Goal: Information Seeking & Learning: Check status

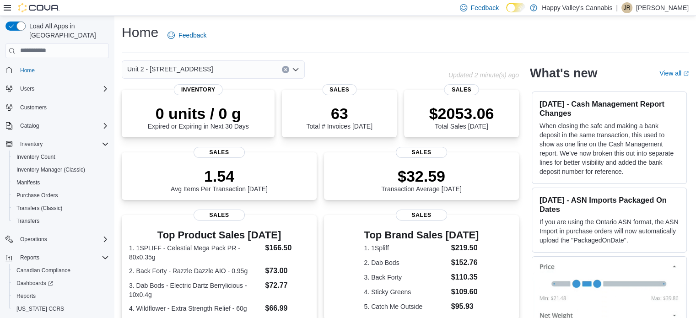
click at [338, 61] on div "Unit 2 - [STREET_ADDRESS]" at bounding box center [285, 69] width 327 height 18
drag, startPoint x: 454, startPoint y: 76, endPoint x: 523, endPoint y: 79, distance: 69.1
click at [519, 79] on div "Unit 2 - [STREET_ADDRESS] Updated 2 minute(s) ago 0 units / 0 g Expired or Expi…" at bounding box center [320, 299] width 397 height 479
click at [517, 71] on p "Updated 2 minute(s) ago" at bounding box center [483, 74] width 70 height 7
click at [515, 37] on div "Home Feedback" at bounding box center [405, 35] width 567 height 24
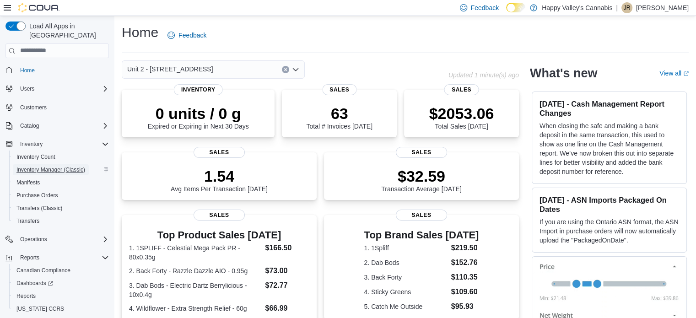
click at [54, 166] on span "Inventory Manager (Classic)" at bounding box center [50, 169] width 69 height 7
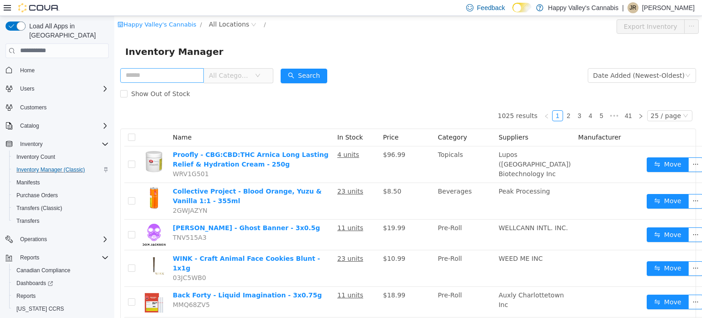
click at [161, 76] on input "text" at bounding box center [162, 75] width 84 height 15
type input "**********"
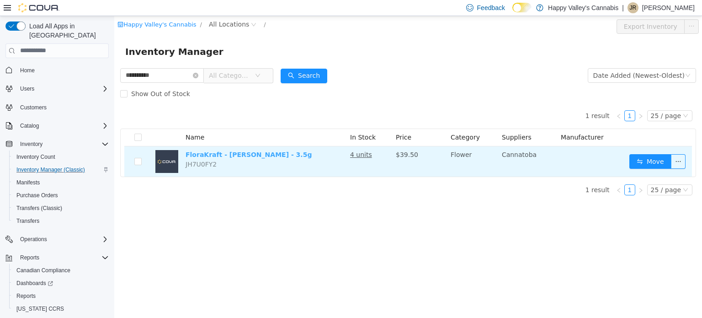
click at [219, 154] on link "FloraKraft - Bella Luna - 3.5g" at bounding box center [249, 153] width 126 height 7
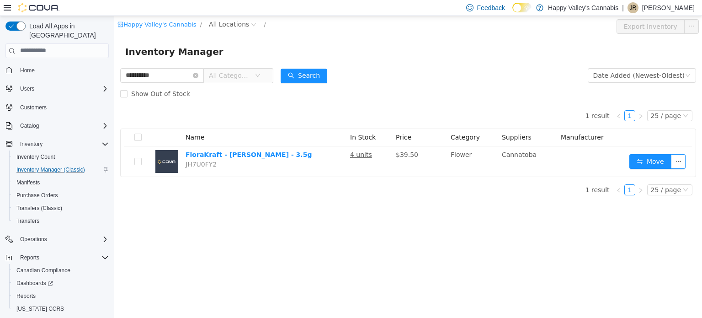
click at [494, 70] on form "**********" at bounding box center [408, 84] width 576 height 37
click at [82, 166] on span "Inventory Manager (Classic)" at bounding box center [50, 169] width 69 height 7
click at [251, 77] on span "All Categories" at bounding box center [230, 74] width 42 height 9
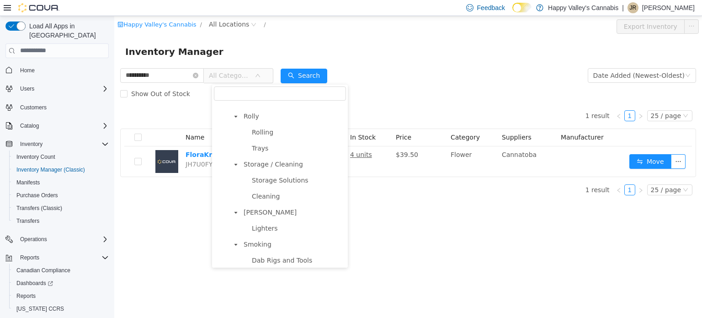
scroll to position [271, 0]
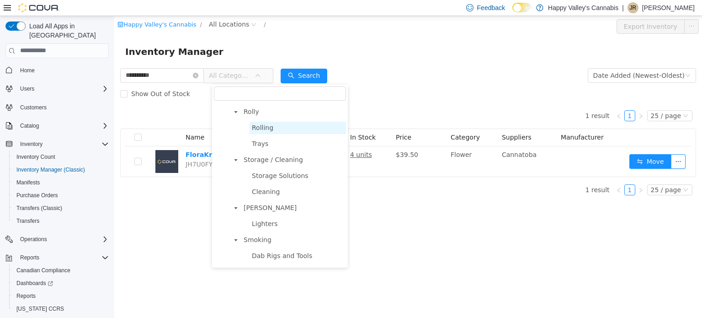
click at [261, 131] on span "Rolling" at bounding box center [262, 126] width 21 height 7
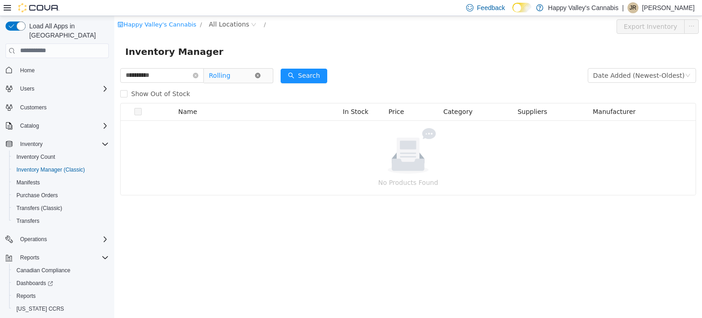
click at [261, 75] on icon "icon: close-circle" at bounding box center [257, 74] width 5 height 5
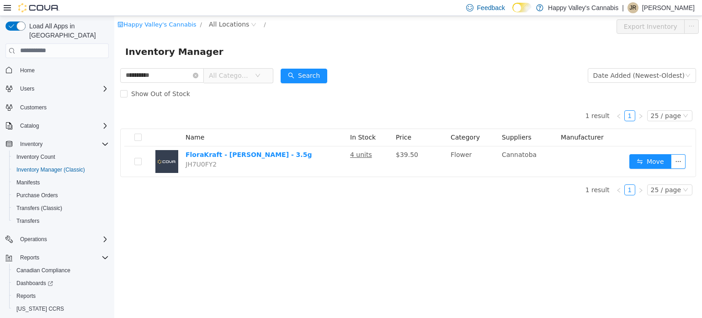
click at [260, 75] on icon "icon: down" at bounding box center [258, 74] width 5 height 3
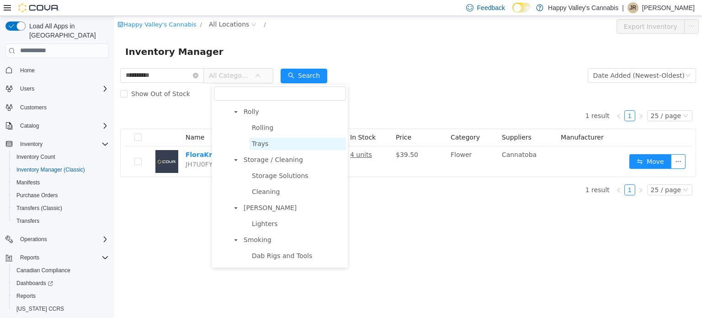
click at [274, 148] on span "Trays" at bounding box center [298, 143] width 96 height 12
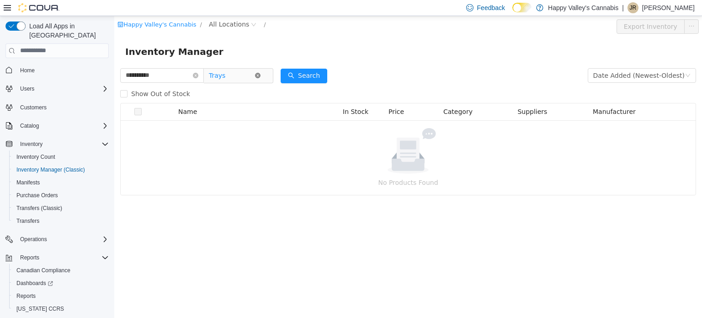
click at [261, 75] on icon "icon: close-circle" at bounding box center [257, 74] width 5 height 5
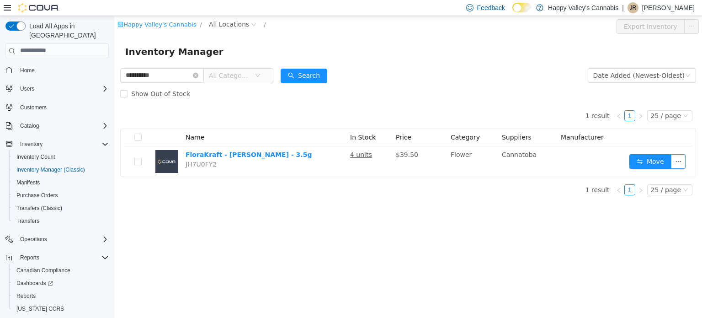
click at [243, 75] on span "All Categories" at bounding box center [230, 74] width 42 height 9
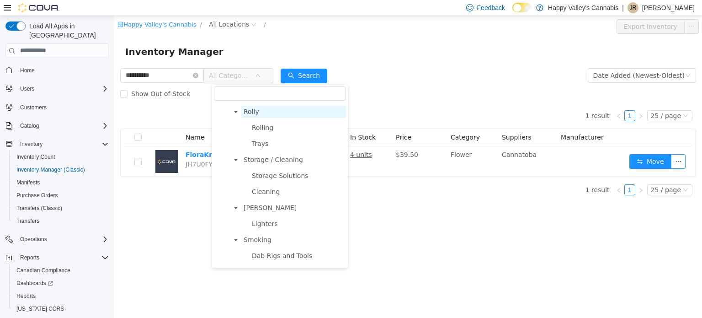
click at [251, 115] on span "Rolly" at bounding box center [252, 110] width 16 height 7
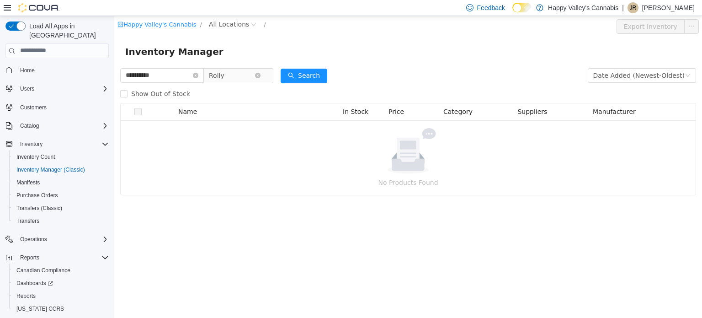
drag, startPoint x: 203, startPoint y: 73, endPoint x: 259, endPoint y: 73, distance: 55.3
click at [259, 73] on span "**********" at bounding box center [196, 75] width 153 height 15
click at [198, 75] on icon "icon: close-circle" at bounding box center [195, 74] width 5 height 5
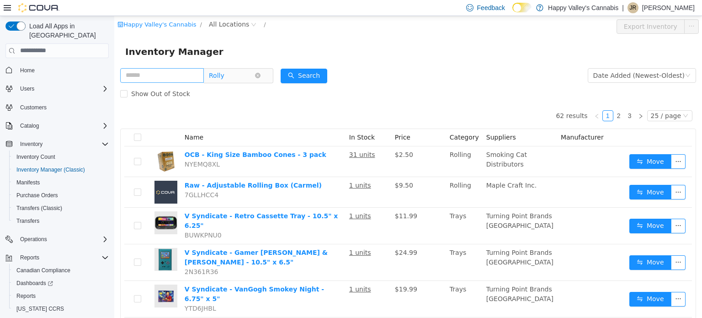
click at [265, 71] on span "Rolly" at bounding box center [234, 75] width 63 height 15
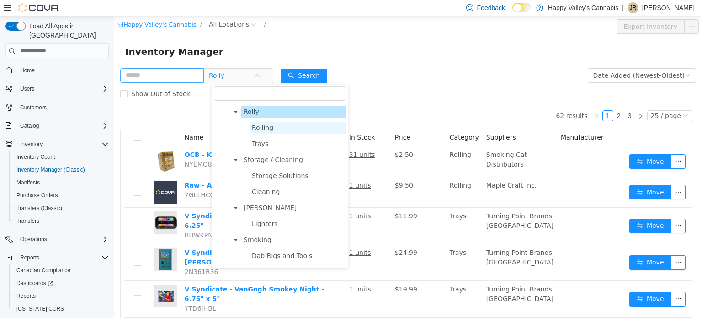
click at [278, 132] on span "Rolling" at bounding box center [298, 127] width 96 height 12
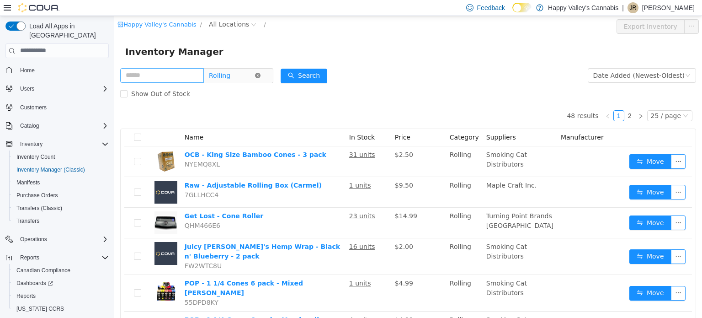
click at [261, 75] on icon "icon: close-circle" at bounding box center [257, 74] width 5 height 5
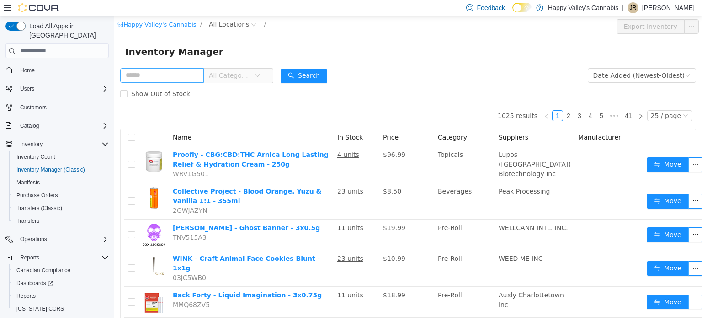
click at [261, 75] on icon "icon: down" at bounding box center [257, 74] width 5 height 5
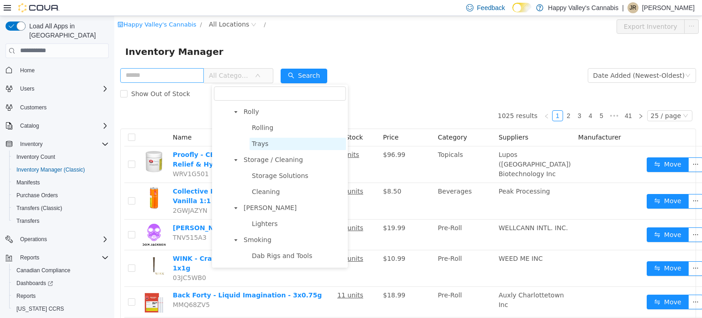
click at [262, 147] on span "Trays" at bounding box center [260, 142] width 16 height 7
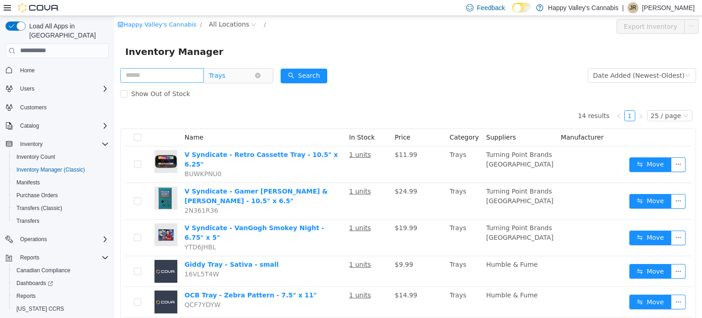
click at [255, 73] on span "Trays" at bounding box center [232, 75] width 46 height 14
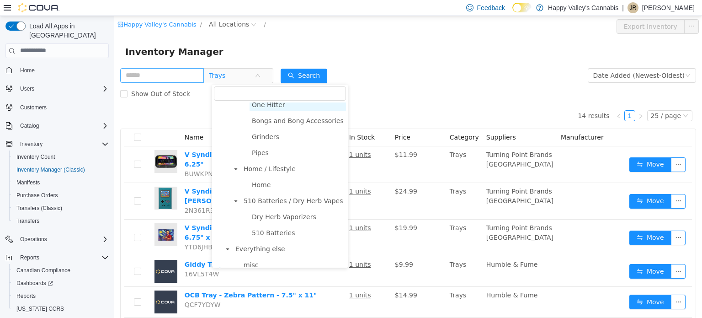
scroll to position [455, 0]
click at [265, 187] on span "Home" at bounding box center [261, 183] width 19 height 7
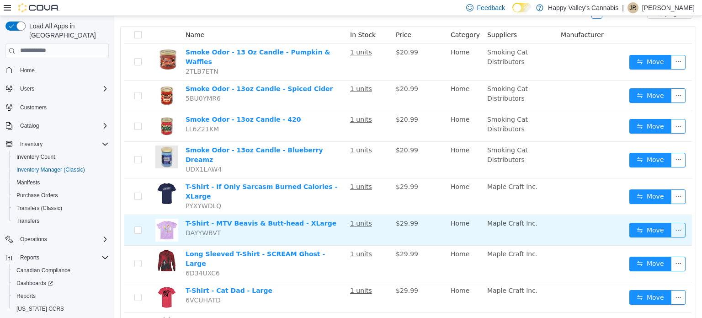
scroll to position [0, 0]
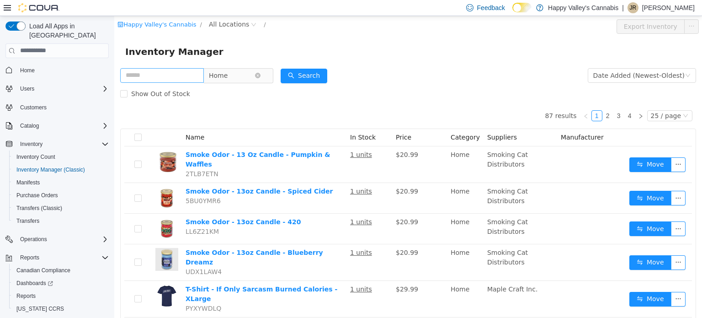
click at [266, 72] on span "Home" at bounding box center [234, 75] width 63 height 15
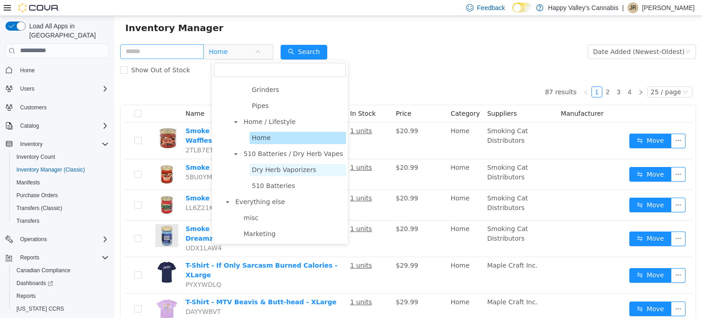
scroll to position [25, 0]
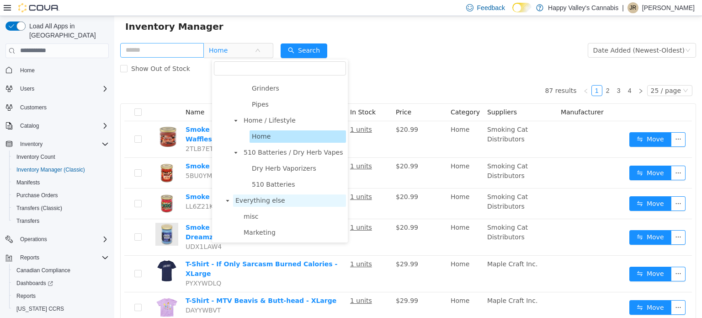
click at [256, 201] on span "Everything else" at bounding box center [261, 199] width 50 height 7
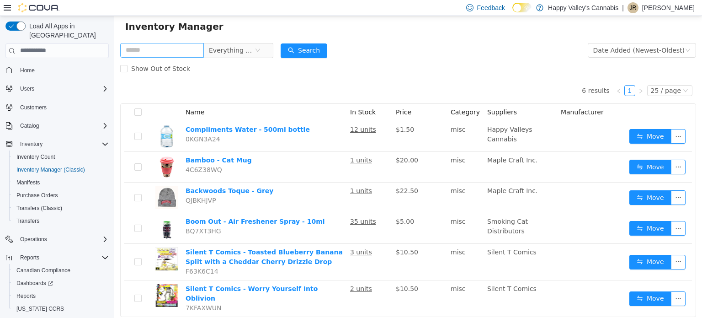
scroll to position [43, 0]
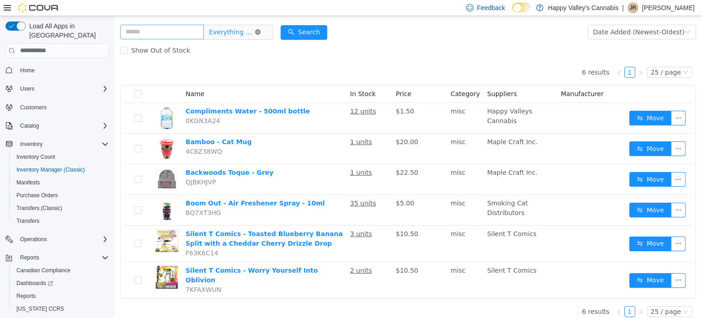
click at [261, 32] on icon "icon: close-circle" at bounding box center [257, 31] width 5 height 5
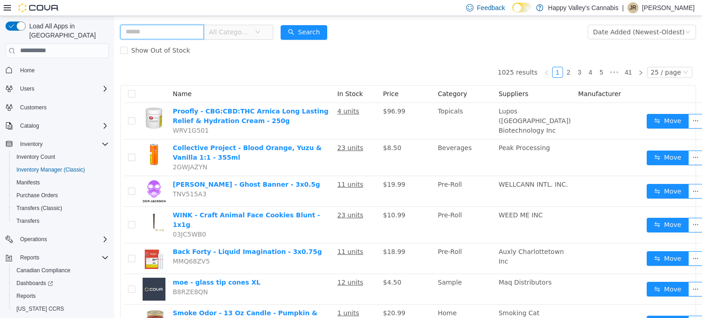
click at [188, 33] on input "text" at bounding box center [162, 31] width 84 height 15
type input "*******"
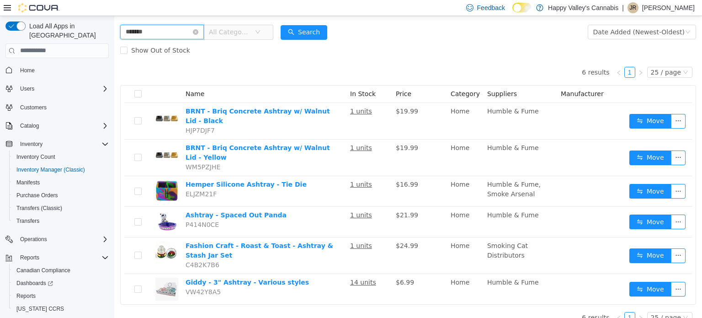
scroll to position [37, 0]
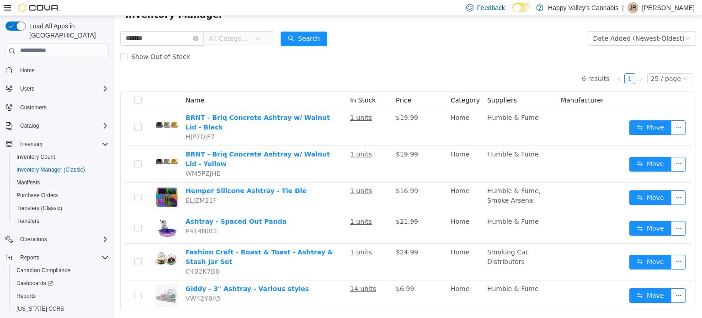
drag, startPoint x: 203, startPoint y: 37, endPoint x: 264, endPoint y: 38, distance: 61.3
click at [264, 38] on span "******* All Categories" at bounding box center [196, 38] width 153 height 15
click at [261, 38] on icon "icon: down" at bounding box center [257, 37] width 5 height 5
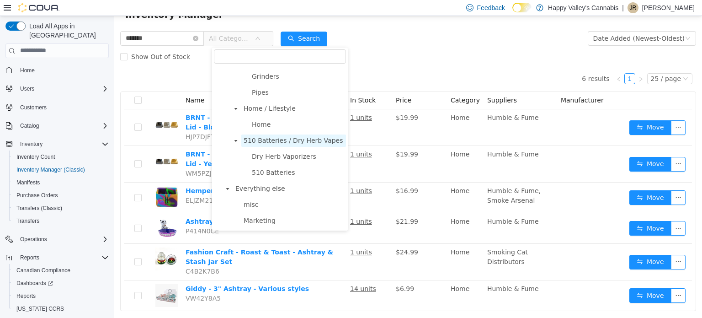
click at [271, 144] on span "510 Batteries / Dry Herb Vapes" at bounding box center [293, 140] width 105 height 12
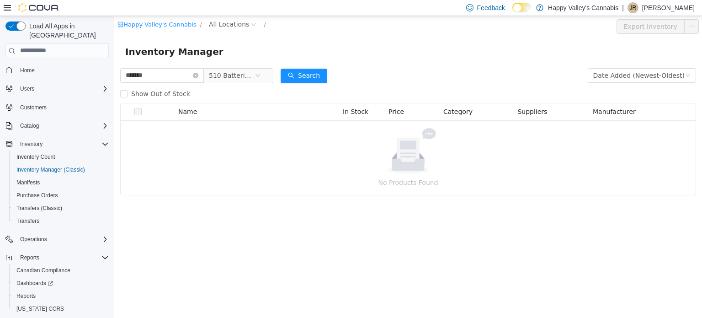
scroll to position [0, 0]
click at [261, 75] on icon "icon: close-circle" at bounding box center [257, 74] width 5 height 5
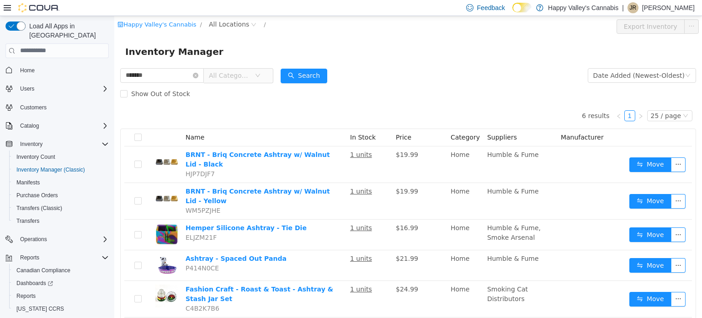
click at [261, 75] on icon "icon: down" at bounding box center [257, 74] width 5 height 5
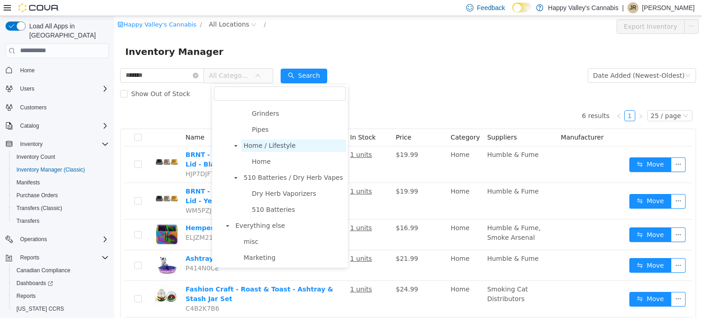
click at [276, 142] on span "Home / Lifestyle" at bounding box center [270, 144] width 52 height 7
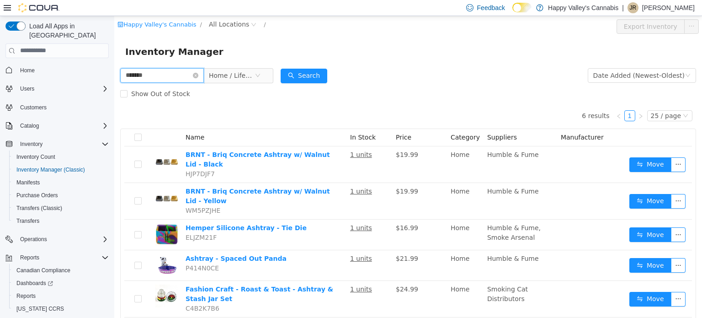
click at [203, 71] on input "*******" at bounding box center [162, 75] width 84 height 15
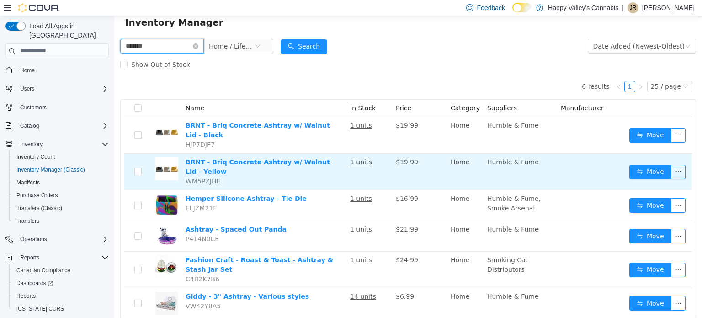
scroll to position [37, 0]
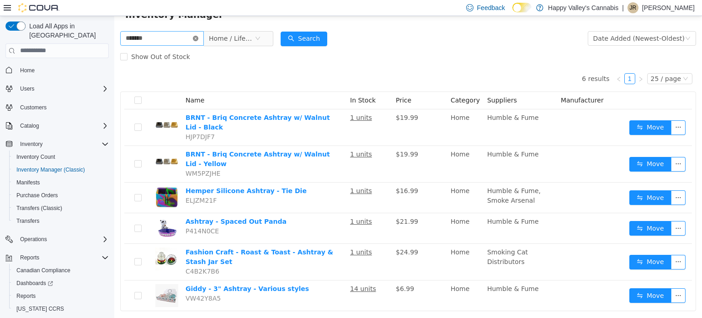
click at [198, 36] on icon "icon: close-circle" at bounding box center [195, 37] width 5 height 5
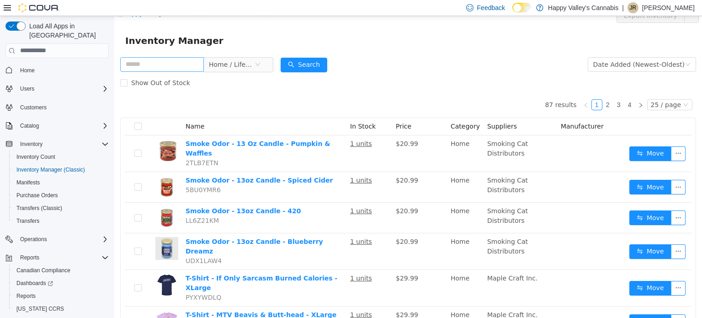
scroll to position [11, 0]
click at [423, 65] on form "Home / Lifestyle Date Added (Newest-Oldest) Search Show Out of Stock" at bounding box center [408, 73] width 576 height 37
click at [261, 65] on icon "icon: close-circle" at bounding box center [257, 64] width 5 height 5
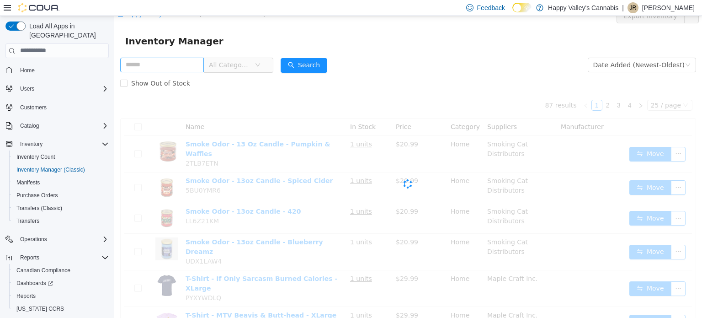
click at [261, 65] on icon "icon: down" at bounding box center [257, 64] width 5 height 5
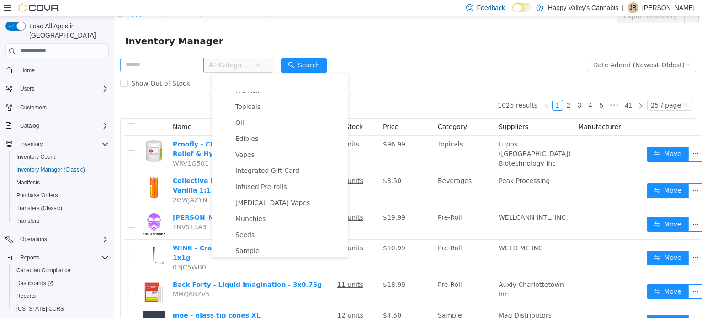
scroll to position [107, 0]
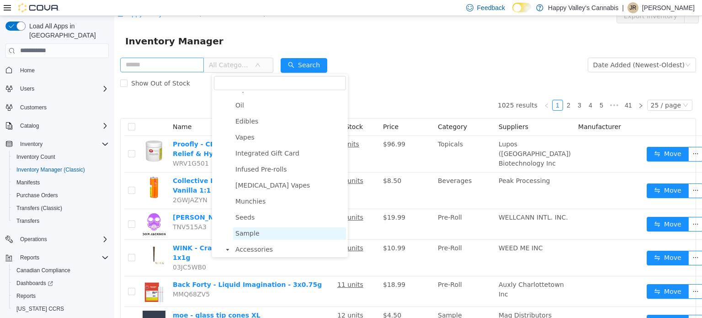
click at [256, 235] on span "Sample" at bounding box center [289, 233] width 113 height 12
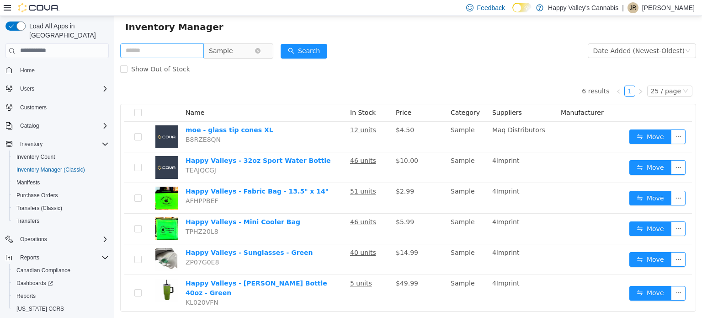
scroll to position [37, 0]
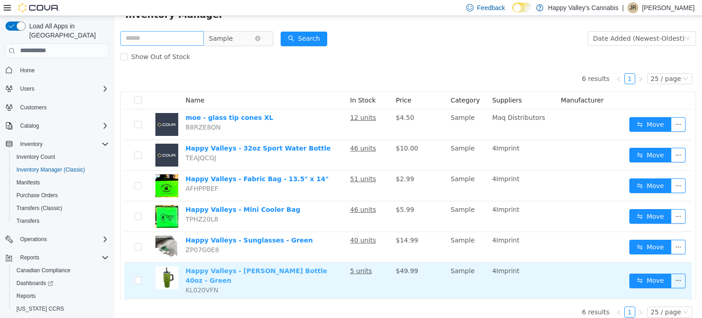
click at [273, 269] on link "Happy Valleys - [PERSON_NAME] Bottle 40oz - Green" at bounding box center [257, 275] width 142 height 17
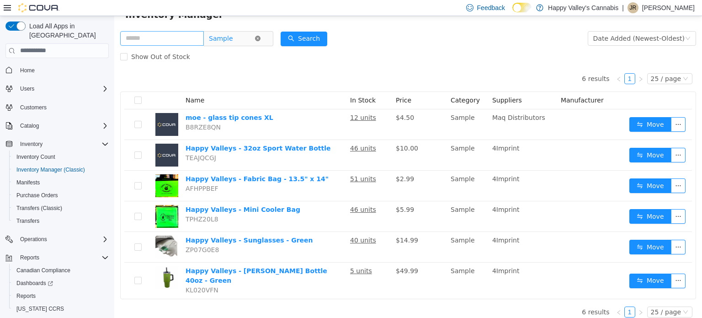
click at [261, 36] on icon "icon: close-circle" at bounding box center [257, 37] width 5 height 5
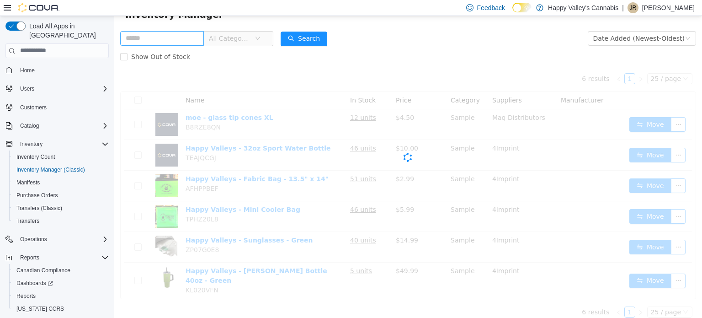
click at [261, 36] on icon "icon: down" at bounding box center [257, 37] width 5 height 5
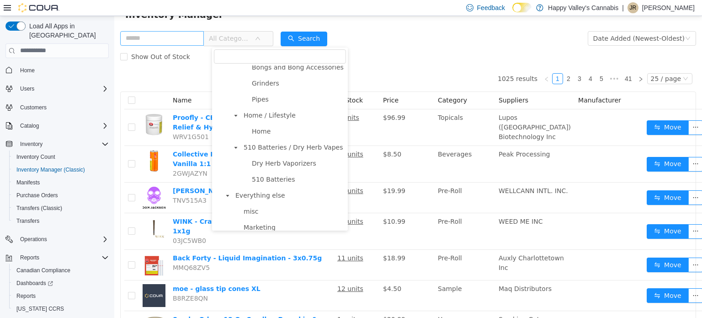
scroll to position [486, 0]
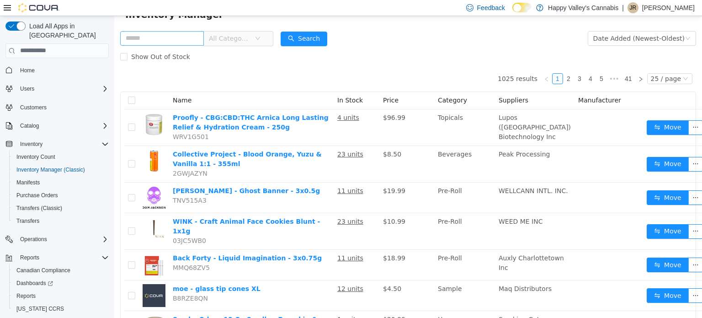
click at [480, 50] on div "Show Out of Stock" at bounding box center [408, 56] width 576 height 18
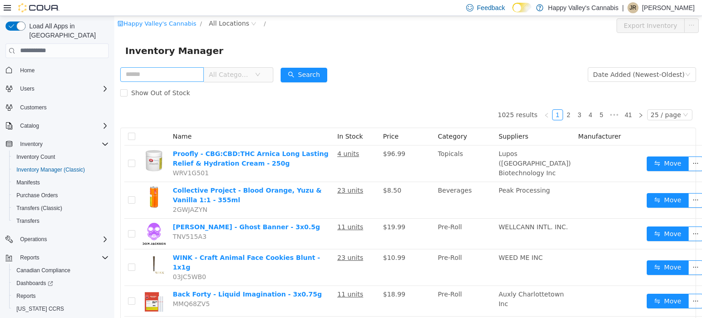
scroll to position [0, 0]
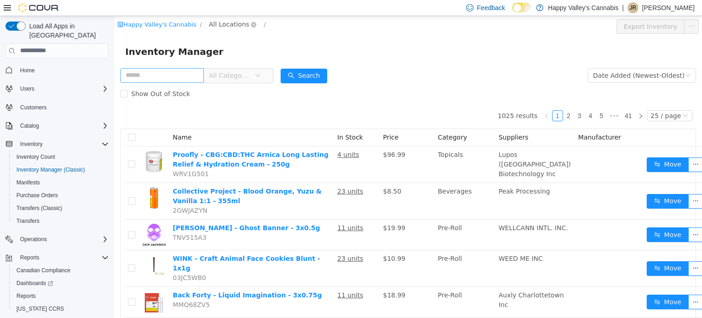
click at [238, 23] on span "All Locations" at bounding box center [233, 24] width 54 height 11
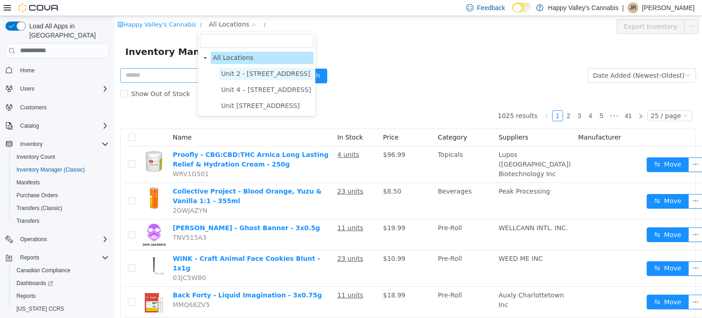
click at [239, 74] on span "Unit 2 - [STREET_ADDRESS]" at bounding box center [265, 73] width 89 height 7
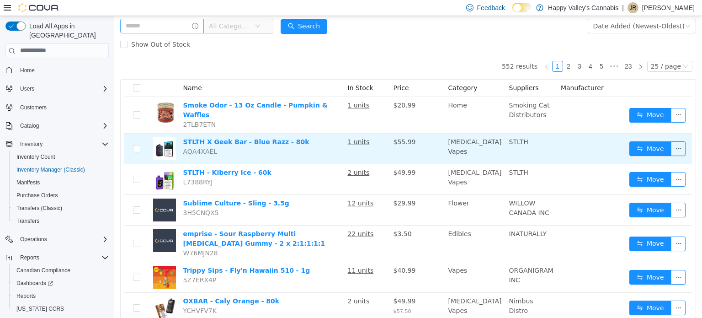
scroll to position [51, 0]
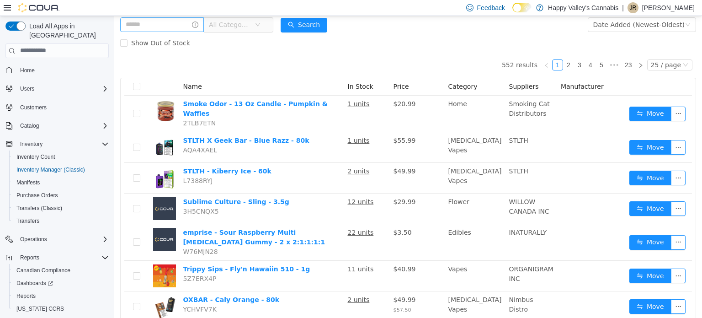
click at [663, 5] on p "[PERSON_NAME]" at bounding box center [668, 7] width 53 height 11
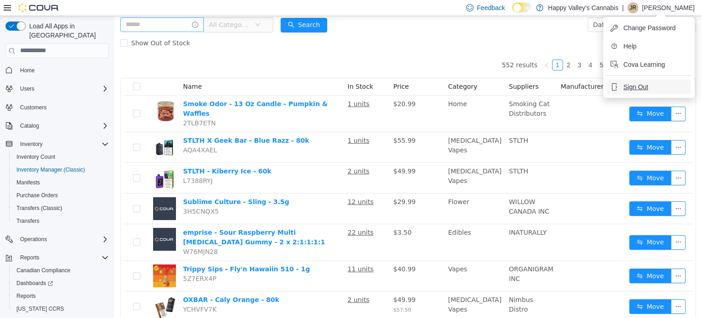
click at [653, 82] on button "Sign Out" at bounding box center [649, 87] width 84 height 15
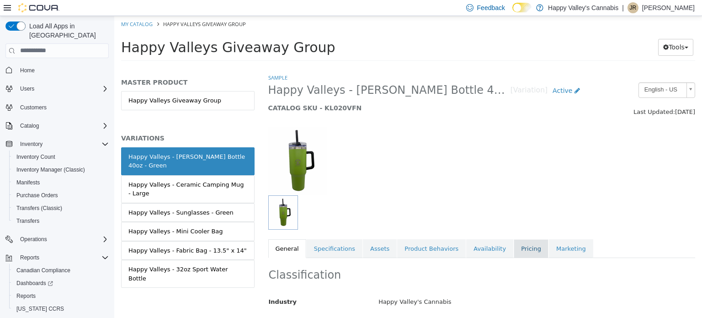
click at [514, 243] on link "Pricing" at bounding box center [531, 248] width 35 height 19
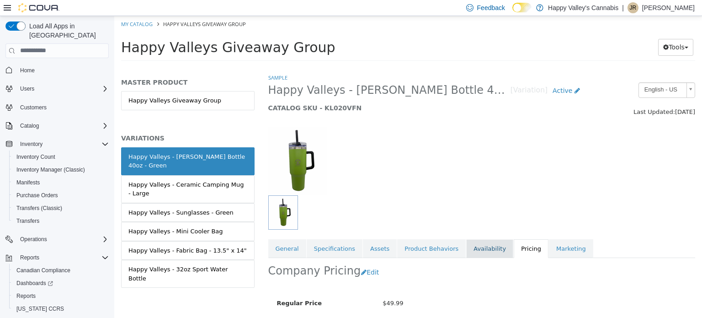
click at [478, 250] on link "Availability" at bounding box center [489, 248] width 47 height 19
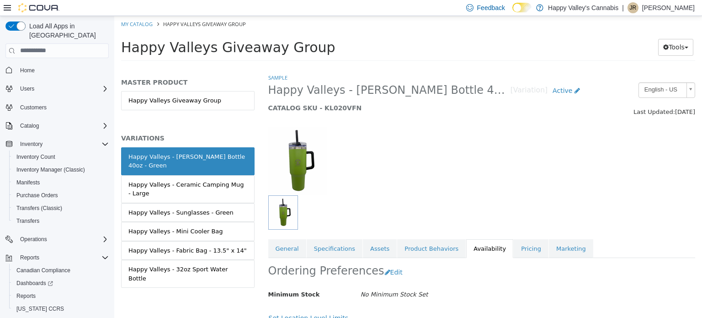
click at [304, 151] on img at bounding box center [297, 160] width 59 height 69
click at [514, 250] on link "Pricing" at bounding box center [531, 248] width 35 height 19
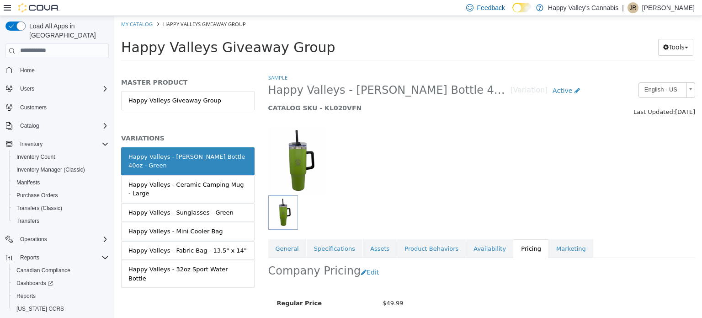
click at [307, 161] on img at bounding box center [297, 160] width 59 height 69
click at [284, 254] on link "General" at bounding box center [287, 248] width 38 height 19
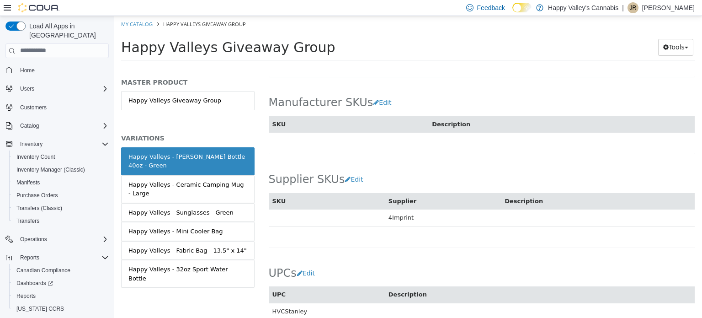
scroll to position [605, 0]
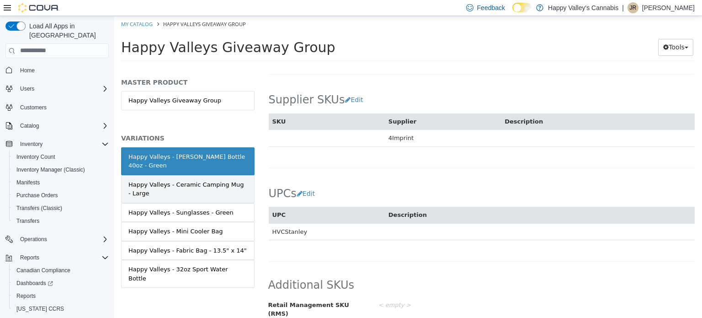
click at [193, 175] on link "Happy Valleys - Ceramic Camping Mug - Large" at bounding box center [188, 189] width 134 height 28
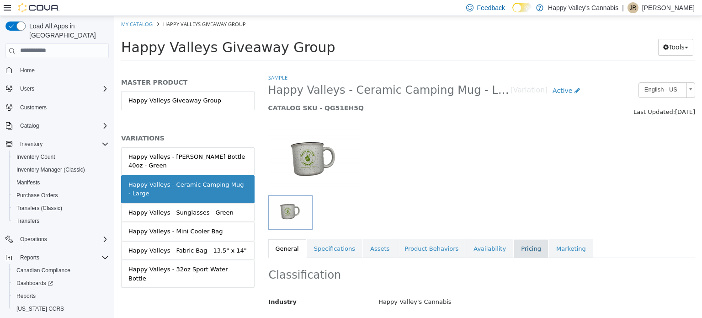
click at [514, 243] on link "Pricing" at bounding box center [531, 248] width 35 height 19
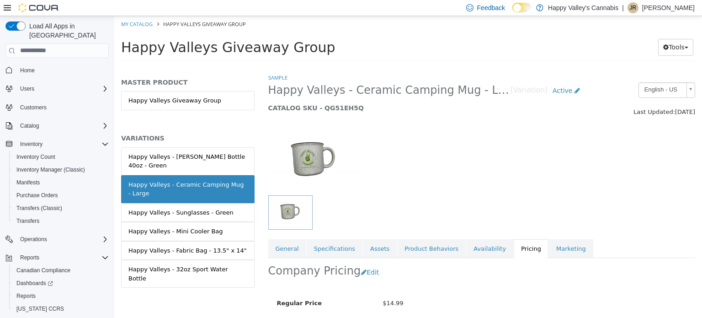
scroll to position [82, 0]
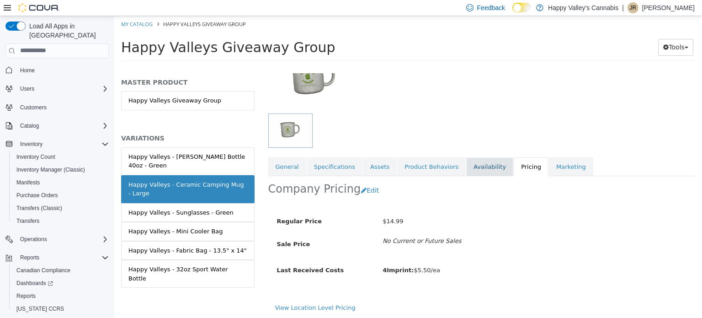
click at [475, 173] on link "Availability" at bounding box center [489, 166] width 47 height 19
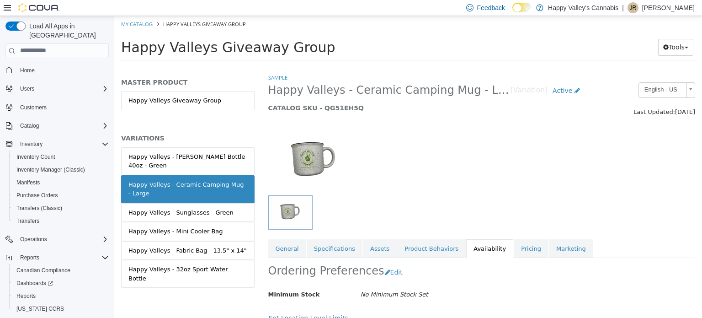
scroll to position [110, 0]
